Goal: Information Seeking & Learning: Learn about a topic

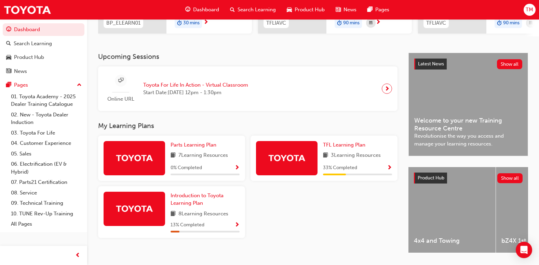
scroll to position [137, 0]
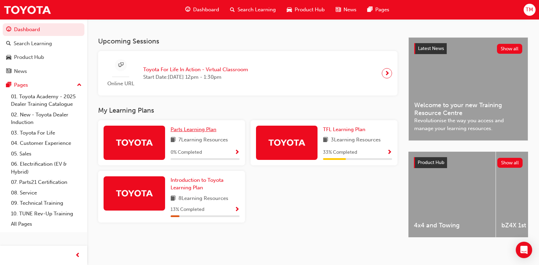
click at [187, 131] on span "Parts Learning Plan" at bounding box center [194, 129] width 46 height 6
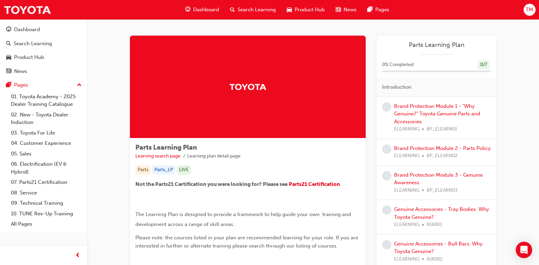
click at [439, 110] on div "Brand Protection Module 1 - "Why Genuine?" Toyota Genuine Parts and Accessories…" at bounding box center [442, 117] width 97 height 31
click at [433, 108] on link "Brand Protection Module 1 - "Why Genuine?" Toyota Genuine Parts and Accessories" at bounding box center [437, 114] width 86 height 22
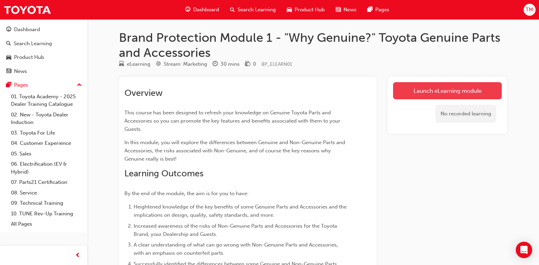
click at [427, 97] on link "Launch eLearning module" at bounding box center [447, 90] width 109 height 17
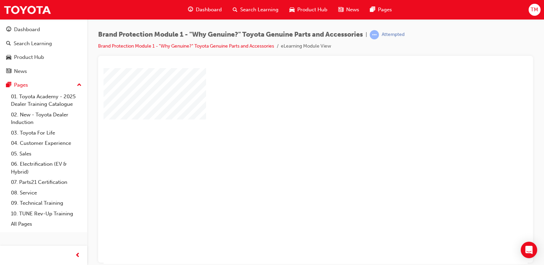
click at [296, 146] on div "play" at bounding box center [296, 146] width 0 height 0
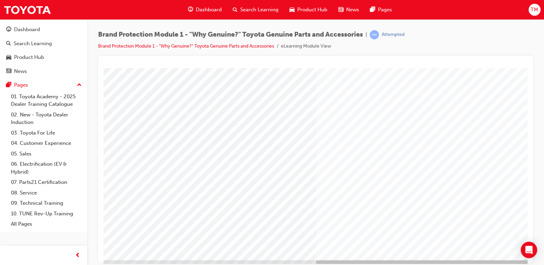
scroll to position [66, 0]
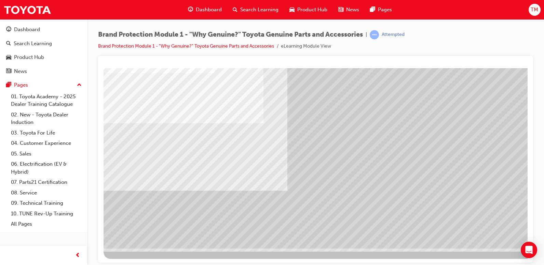
drag, startPoint x: 157, startPoint y: 262, endPoint x: 204, endPoint y: 303, distance: 63.0
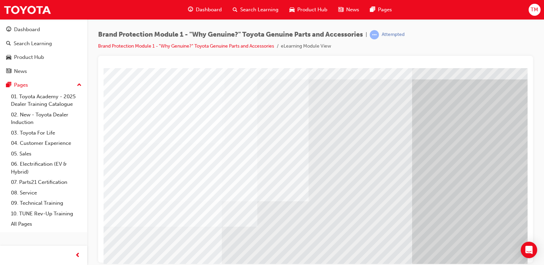
scroll to position [34, 0]
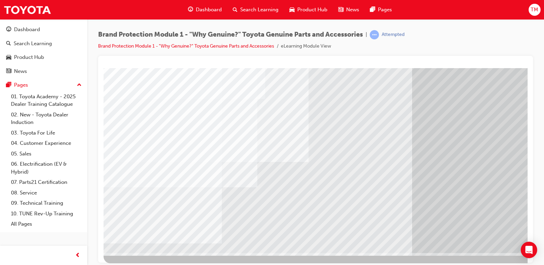
scroll to position [63, 0]
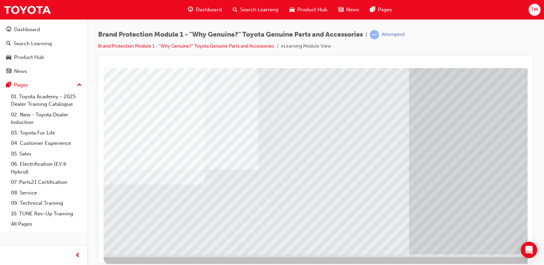
scroll to position [66, 0]
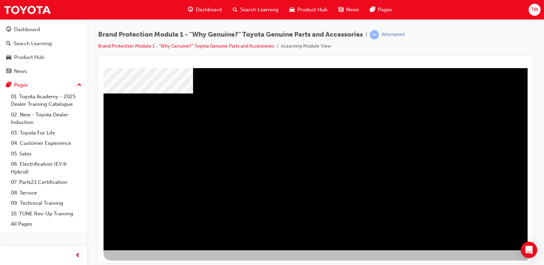
scroll to position [66, 0]
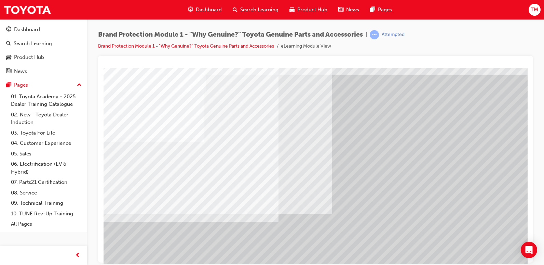
scroll to position [66, 0]
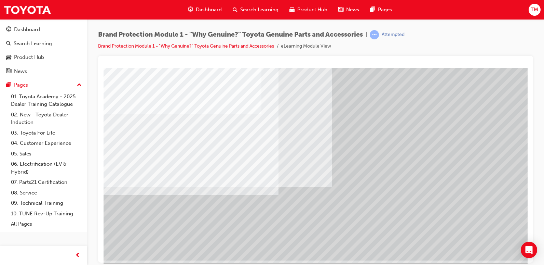
scroll to position [66, 0]
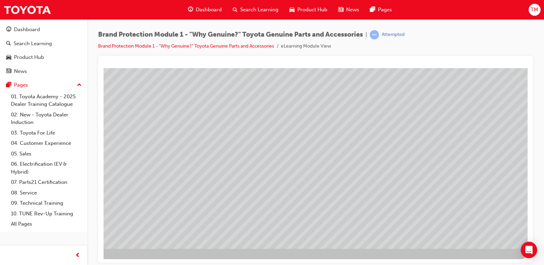
scroll to position [66, 46]
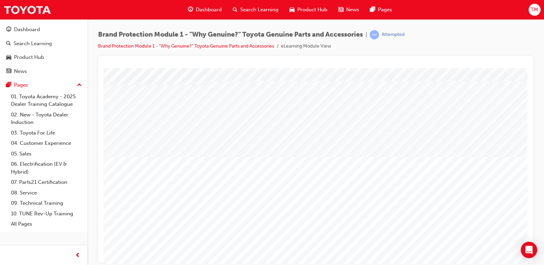
scroll to position [66, 0]
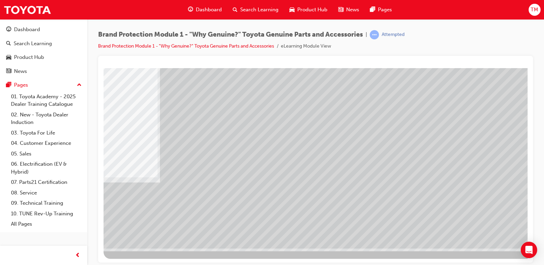
scroll to position [0, 0]
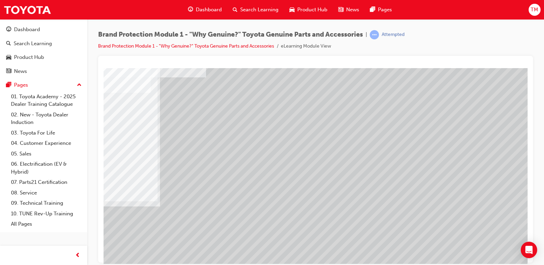
scroll to position [32, 0]
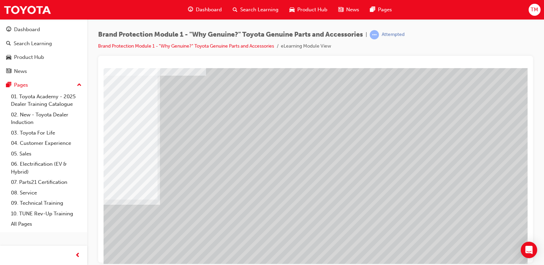
scroll to position [32, 0]
drag, startPoint x: 463, startPoint y: 257, endPoint x: 468, endPoint y: 258, distance: 5.0
click at [468, 39] on html "multistate Loading..." at bounding box center [316, 37] width 424 height 3
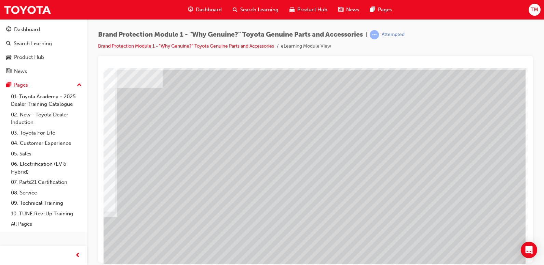
drag, startPoint x: 468, startPoint y: 259, endPoint x: 622, endPoint y: 331, distance: 169.7
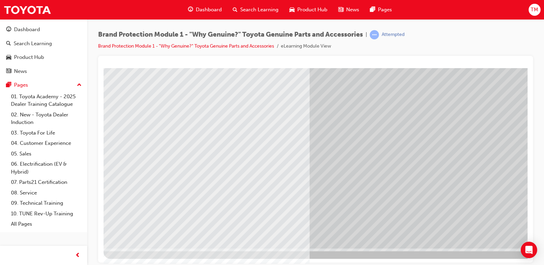
scroll to position [0, 0]
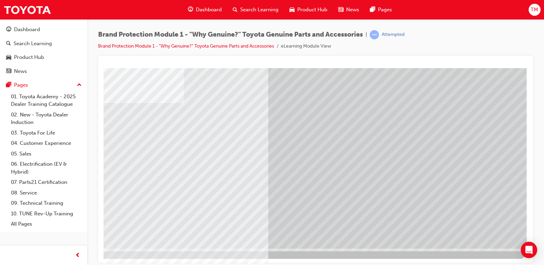
scroll to position [66, 46]
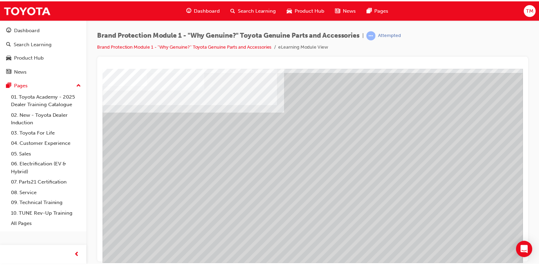
scroll to position [0, 0]
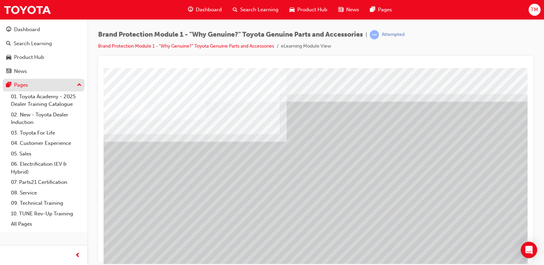
click at [24, 84] on div "Pages" at bounding box center [21, 85] width 14 height 8
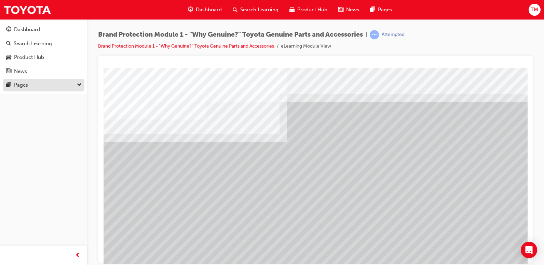
click at [24, 84] on div "Pages" at bounding box center [21, 85] width 14 height 8
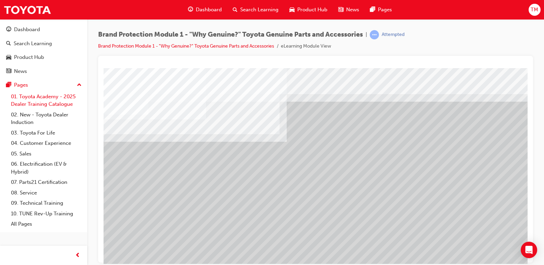
click at [29, 99] on link "01. Toyota Academy - 2025 Dealer Training Catalogue" at bounding box center [46, 100] width 76 height 18
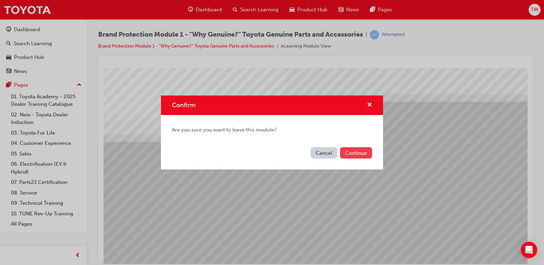
click at [360, 149] on button "Continue" at bounding box center [356, 152] width 32 height 11
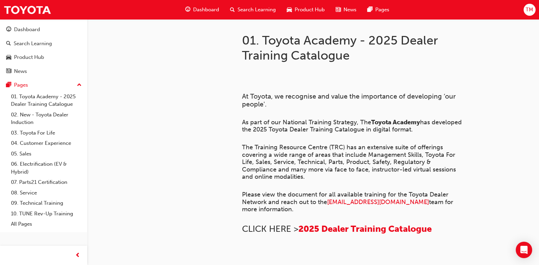
click at [200, 5] on div "Dashboard" at bounding box center [202, 10] width 45 height 14
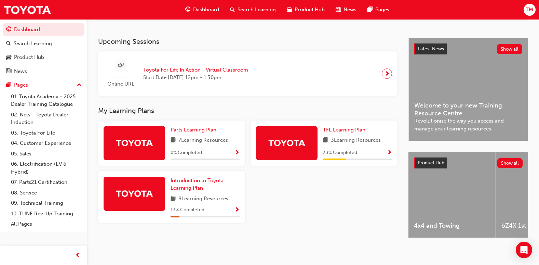
scroll to position [137, 0]
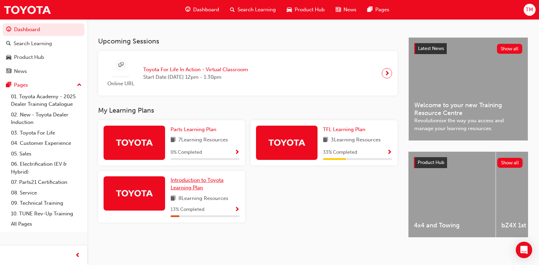
click at [207, 185] on span "Introduction to Toyota Learning Plan" at bounding box center [197, 184] width 53 height 14
